Goal: Transaction & Acquisition: Purchase product/service

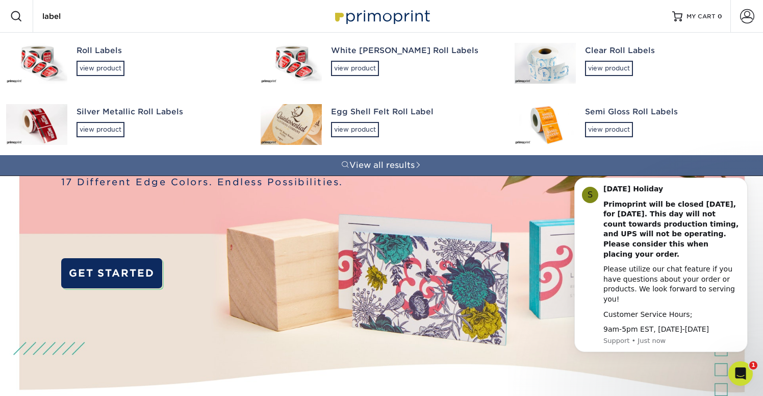
type input "label"
click at [77, 54] on div "Roll Labels" at bounding box center [160, 51] width 166 height 12
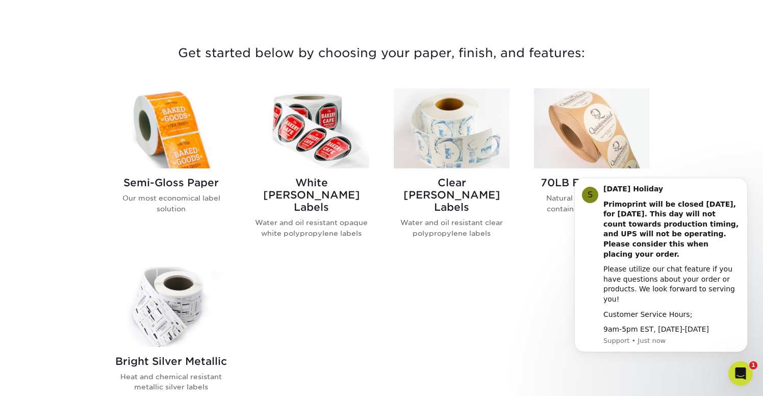
scroll to position [368, 0]
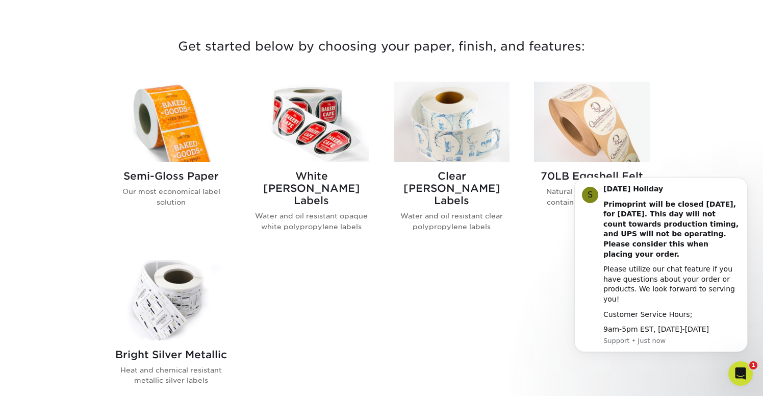
click at [165, 140] on img at bounding box center [171, 122] width 116 height 80
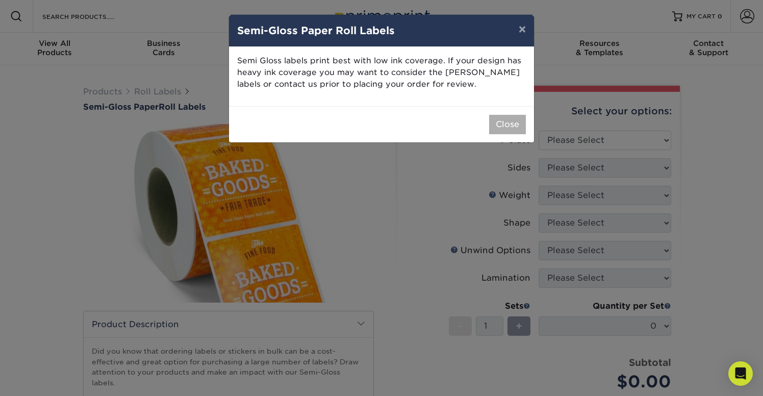
click at [492, 124] on button "Close" at bounding box center [507, 124] width 37 height 19
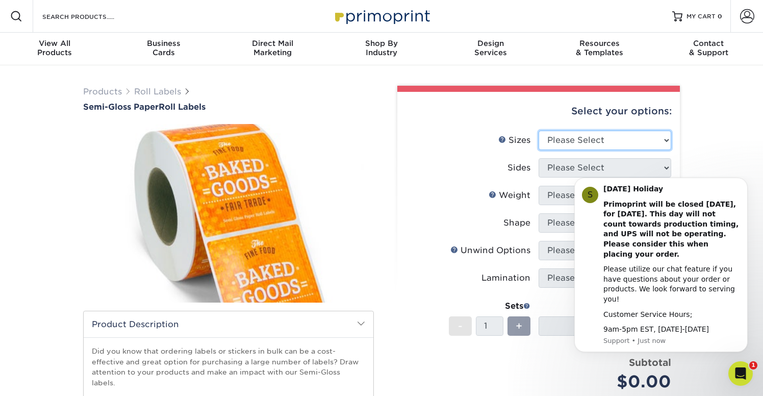
select select "2.00x3.00"
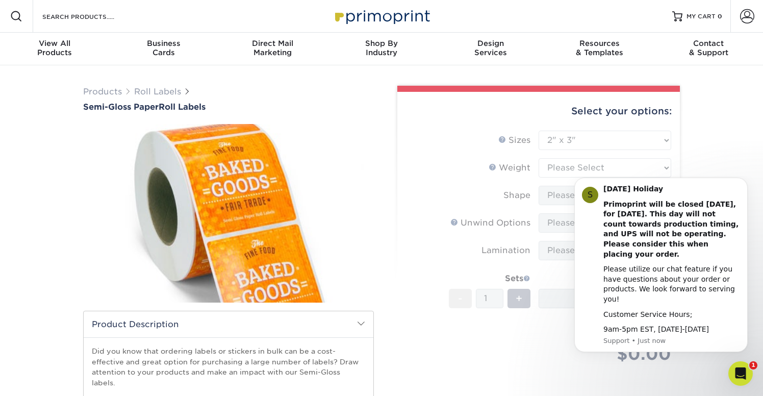
click at [708, 170] on div "Products Roll Labels Semi-Gloss Paper Roll Labels Please note: /" at bounding box center [381, 321] width 763 height 512
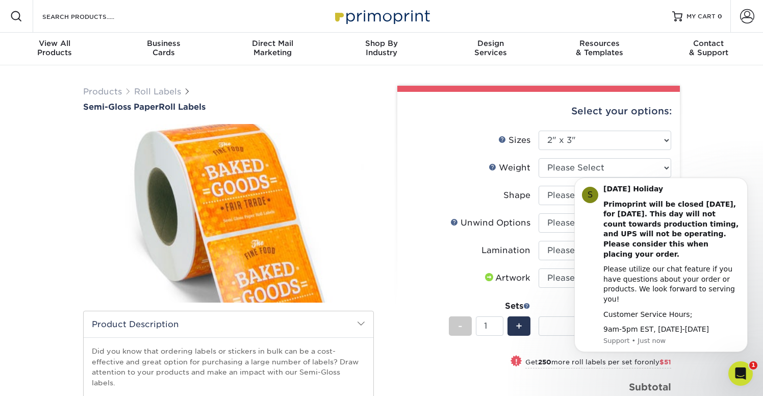
click at [712, 169] on div "Products Roll Labels Semi-Gloss Paper Roll Labels Please note: /" at bounding box center [381, 321] width 763 height 512
click at [748, 187] on button "Dismiss notification" at bounding box center [744, 180] width 13 height 13
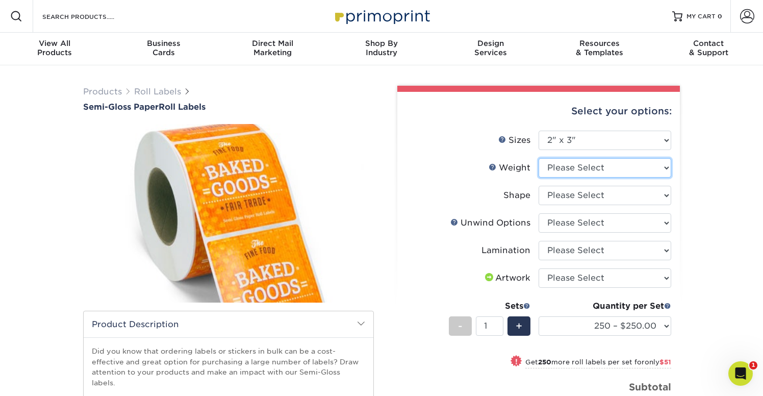
select select "SG"
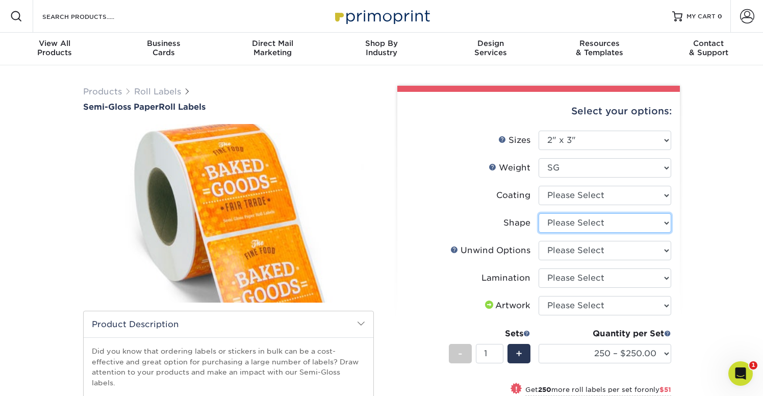
select select "ee567ae7-d0e9-47ca-830a-b172c097b44f"
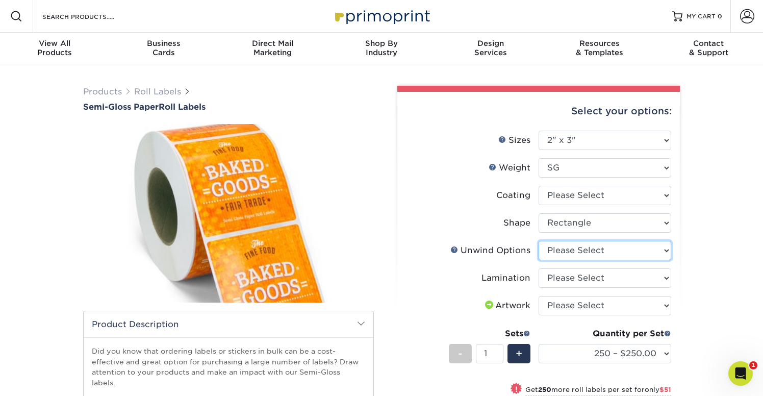
select select "d16c2772-aac7-41d6-a124-047cd7375882"
select select "eff8cfea-abf7-4cab-a64a-391be13b3076"
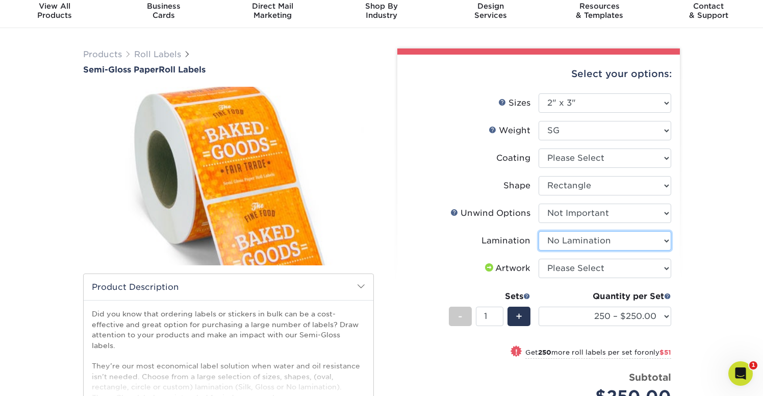
scroll to position [42, 0]
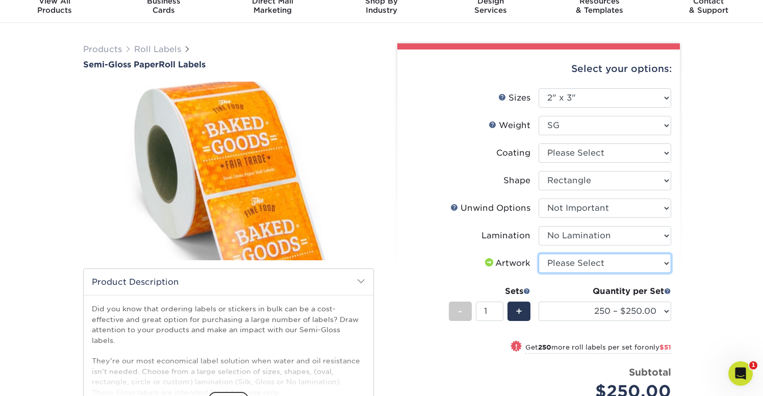
select select "upload"
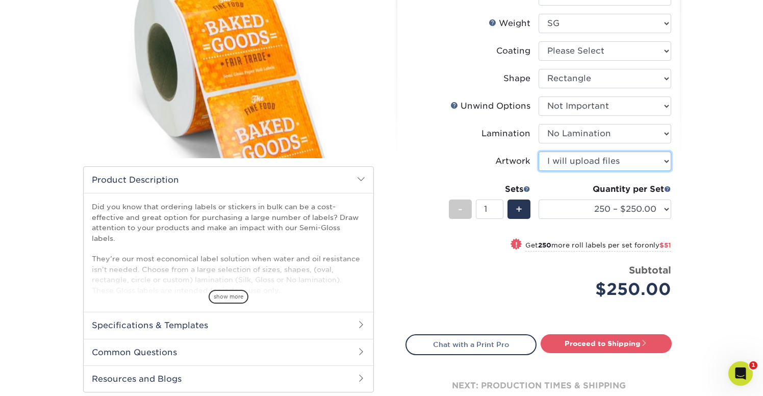
scroll to position [148, 0]
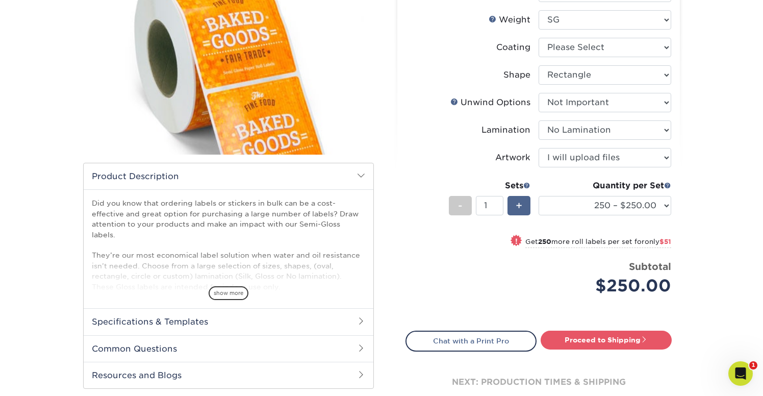
click at [519, 209] on span "+" at bounding box center [519, 205] width 7 height 15
type input "4"
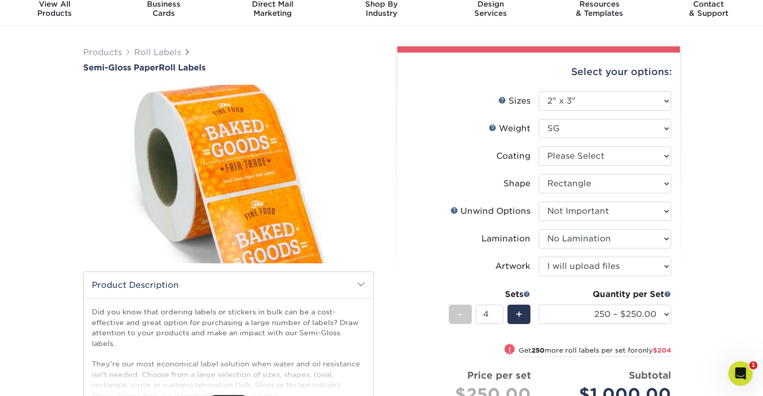
scroll to position [39, 0]
click at [596, 118] on li "Sizes Help Sizes Please Select 1" x 1" 1" x 2" 1" x 2.5" 1" x 3" 1.5" x 1.5" 1.…" at bounding box center [538, 106] width 265 height 28
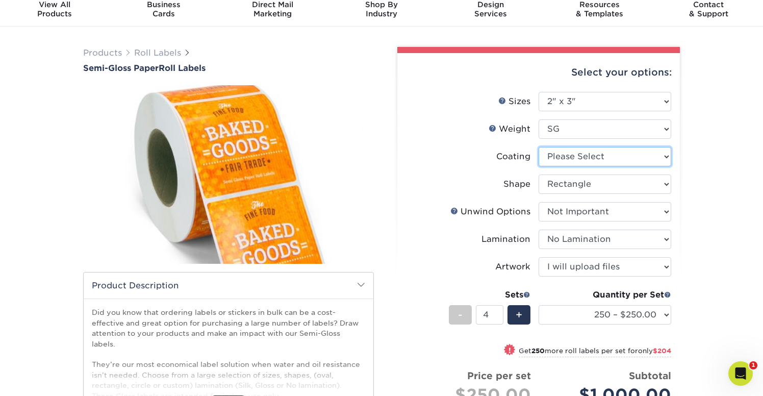
select select "3e7618de-abca-4bda-9f97-8b9129e913d8"
select select "-1"
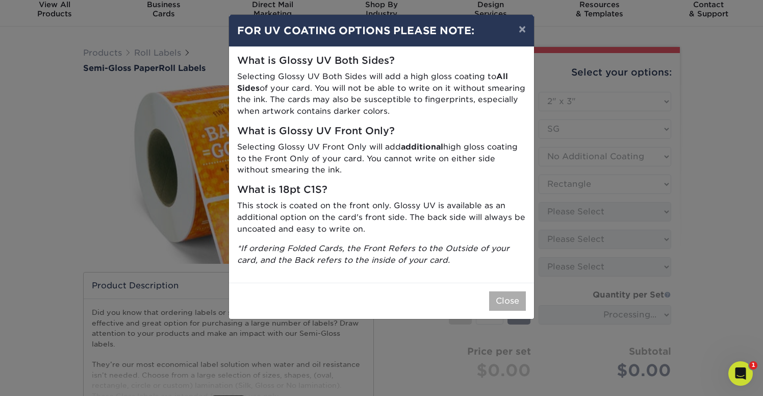
click at [501, 301] on button "Close" at bounding box center [507, 300] width 37 height 19
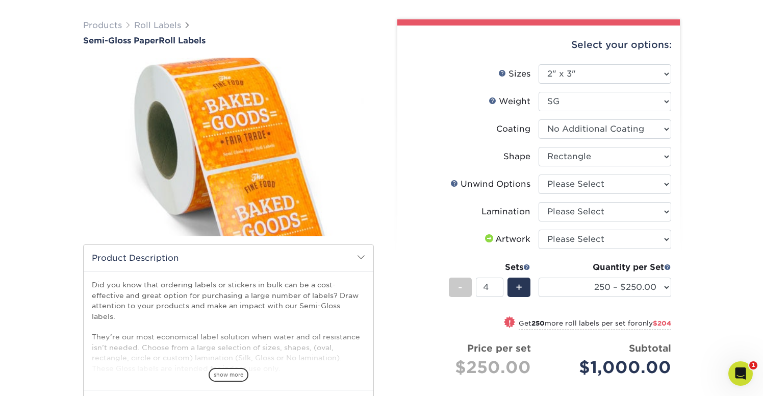
scroll to position [73, 0]
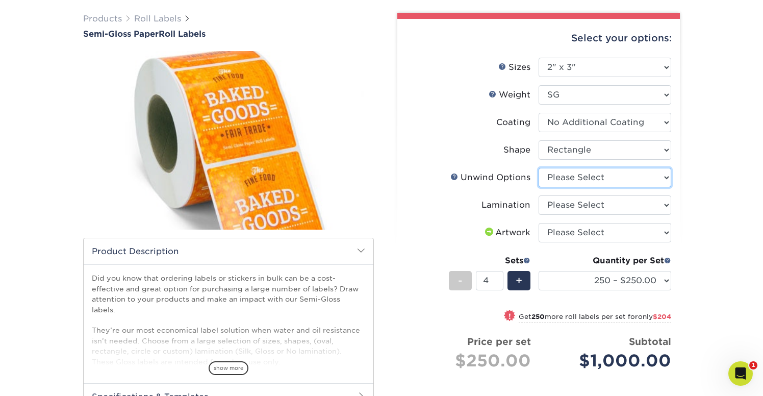
select select "d16c2772-aac7-41d6-a124-047cd7375882"
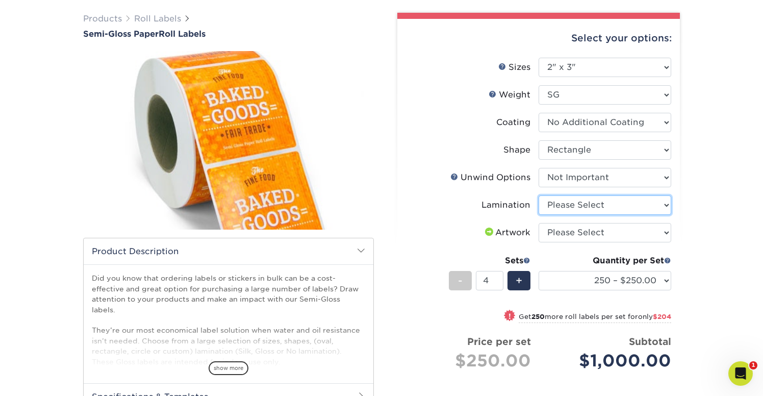
select select "eff8cfea-abf7-4cab-a64a-391be13b3076"
select select "upload"
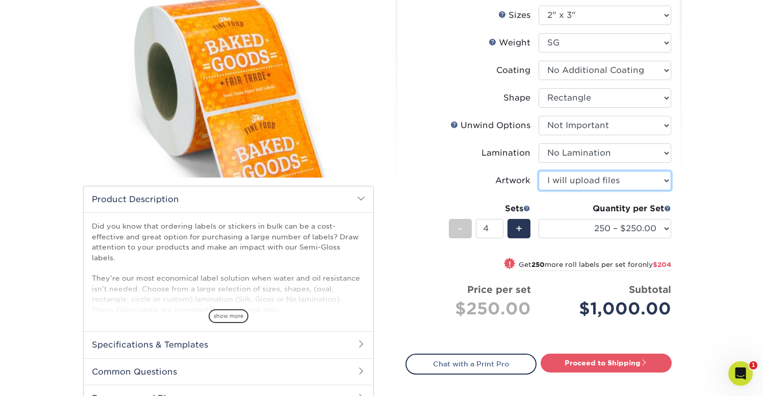
scroll to position [128, 0]
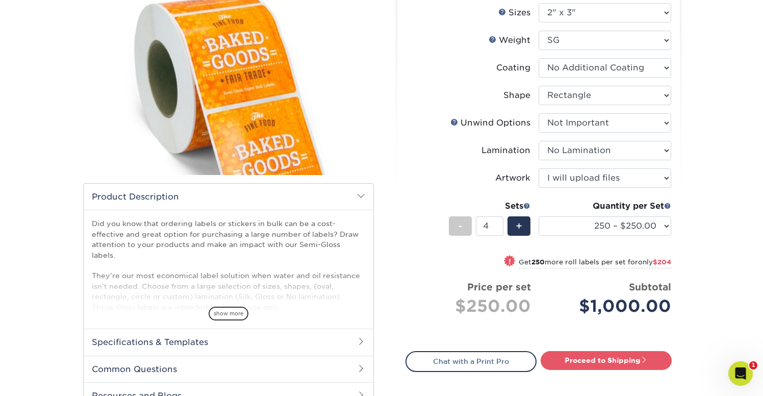
click at [521, 238] on div "+" at bounding box center [516, 227] width 27 height 23
click at [550, 249] on li "Sets - 5 + Quantity per Set 250 – $250.00 500 – $301.00 1000 – $351.00 2500 – $…" at bounding box center [538, 226] width 265 height 60
click at [457, 222] on div "-" at bounding box center [460, 225] width 23 height 19
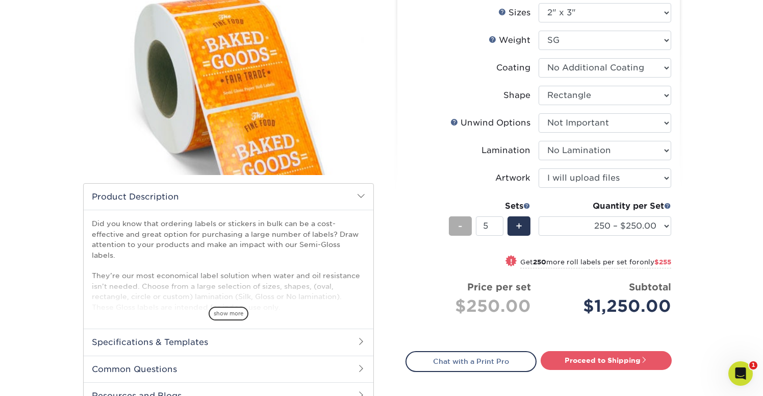
type input "4"
click at [537, 242] on li "Sets - 4 + Quantity per Set 250 – $250.00 500 – $301.00 1000 – $351.00 2500 – $…" at bounding box center [538, 226] width 265 height 60
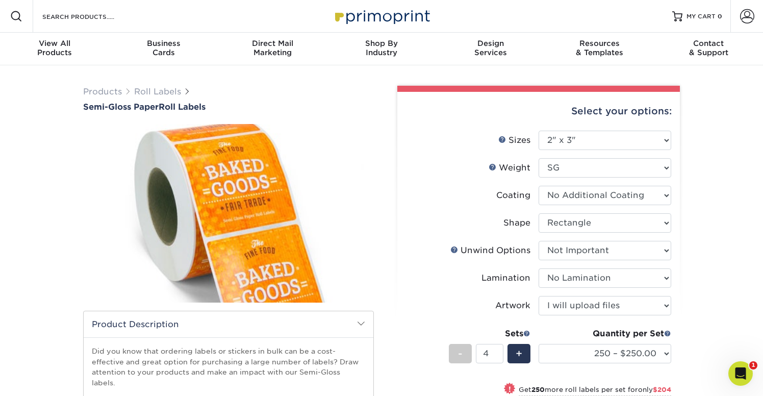
scroll to position [0, 0]
